Goal: Find specific page/section: Find specific page/section

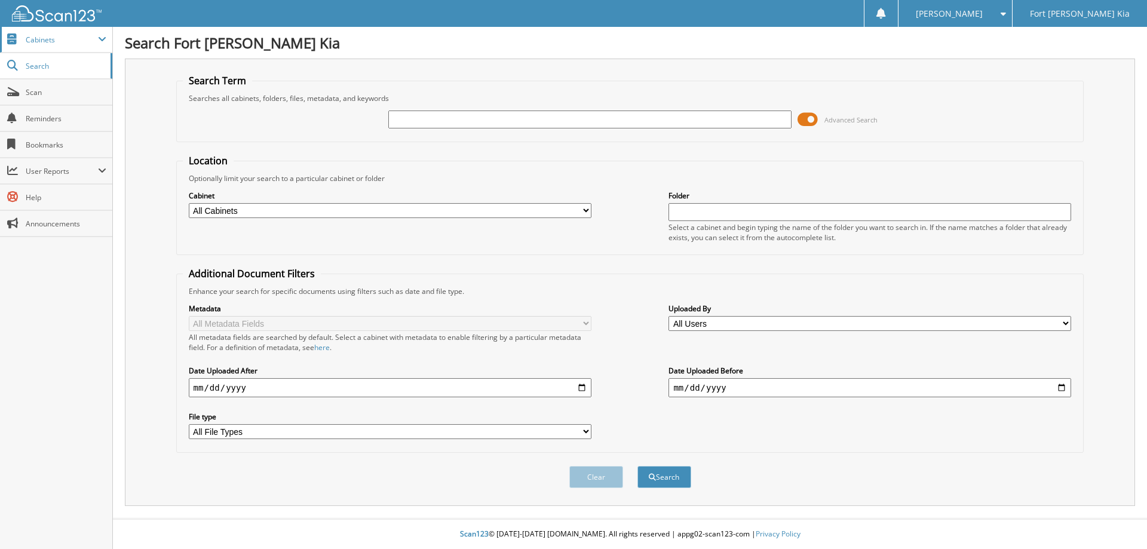
click at [52, 44] on span "Cabinets" at bounding box center [62, 40] width 72 height 10
click at [47, 38] on span "Cabinets" at bounding box center [62, 40] width 72 height 10
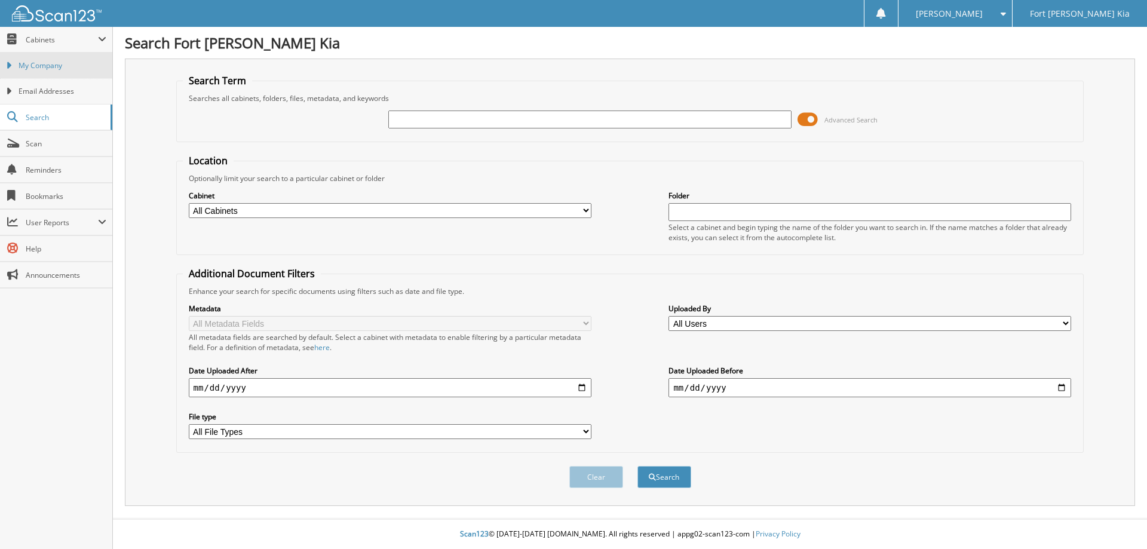
click at [42, 65] on span "My Company" at bounding box center [63, 65] width 88 height 11
